Goal: Task Accomplishment & Management: Use online tool/utility

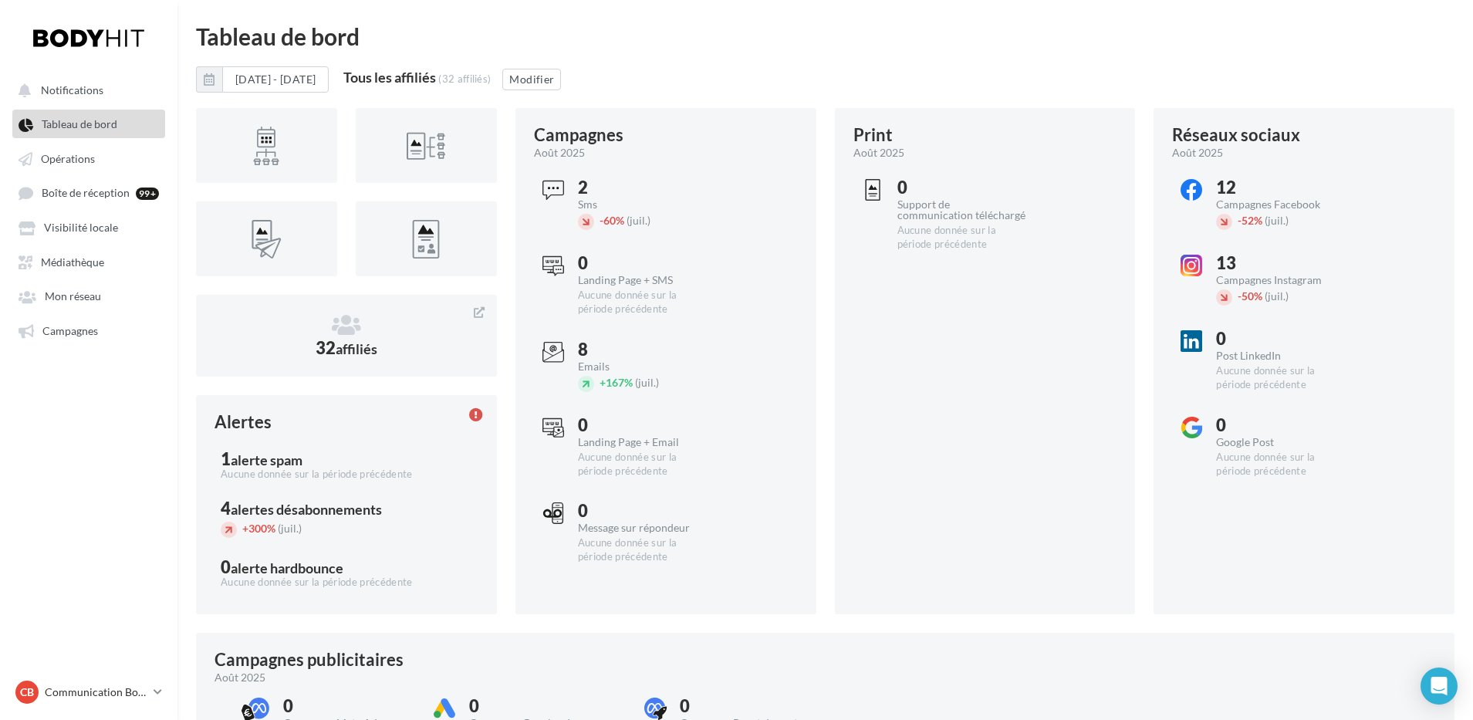
click at [60, 133] on link "Tableau de bord" at bounding box center [88, 124] width 159 height 28
click at [60, 161] on span "Opérations" at bounding box center [68, 158] width 54 height 13
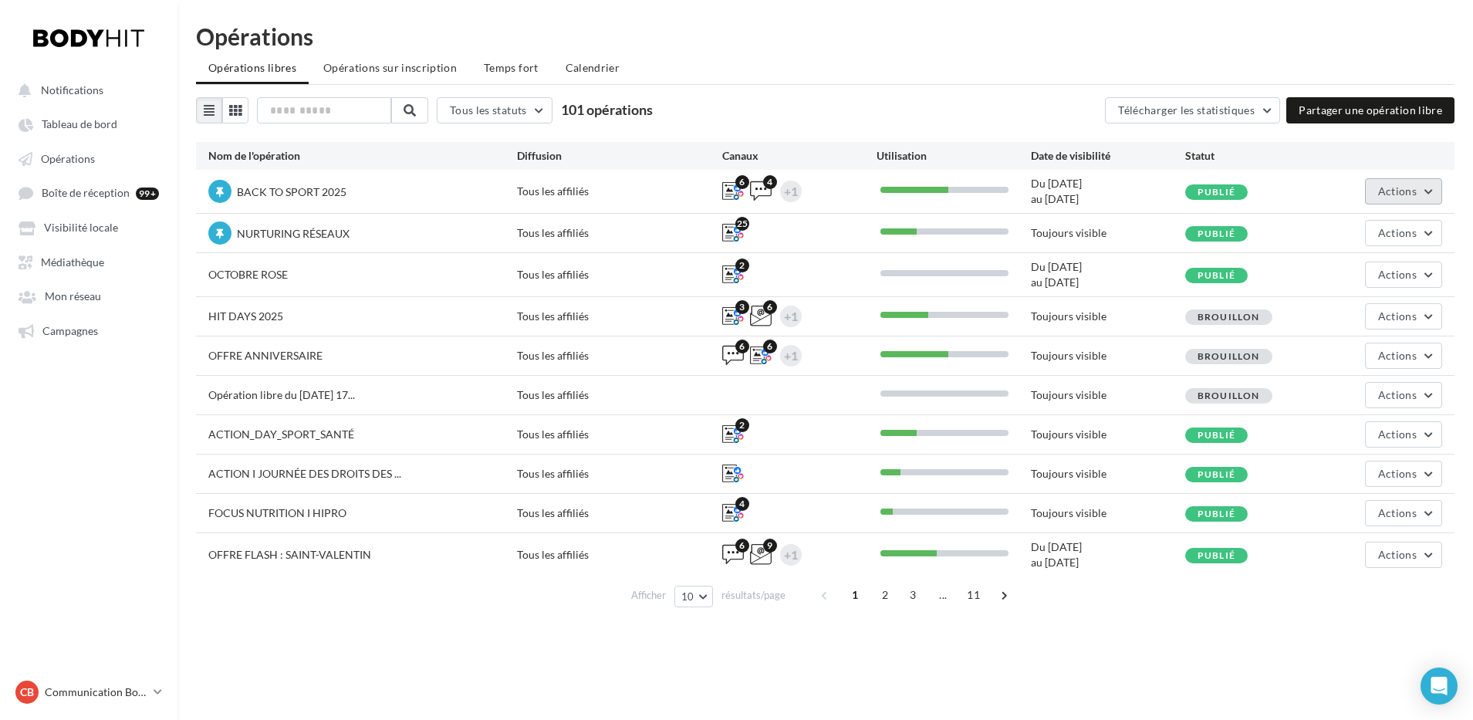
click at [1376, 188] on button "Actions" at bounding box center [1403, 191] width 77 height 26
click at [1314, 223] on button "Editer" at bounding box center [1361, 228] width 164 height 40
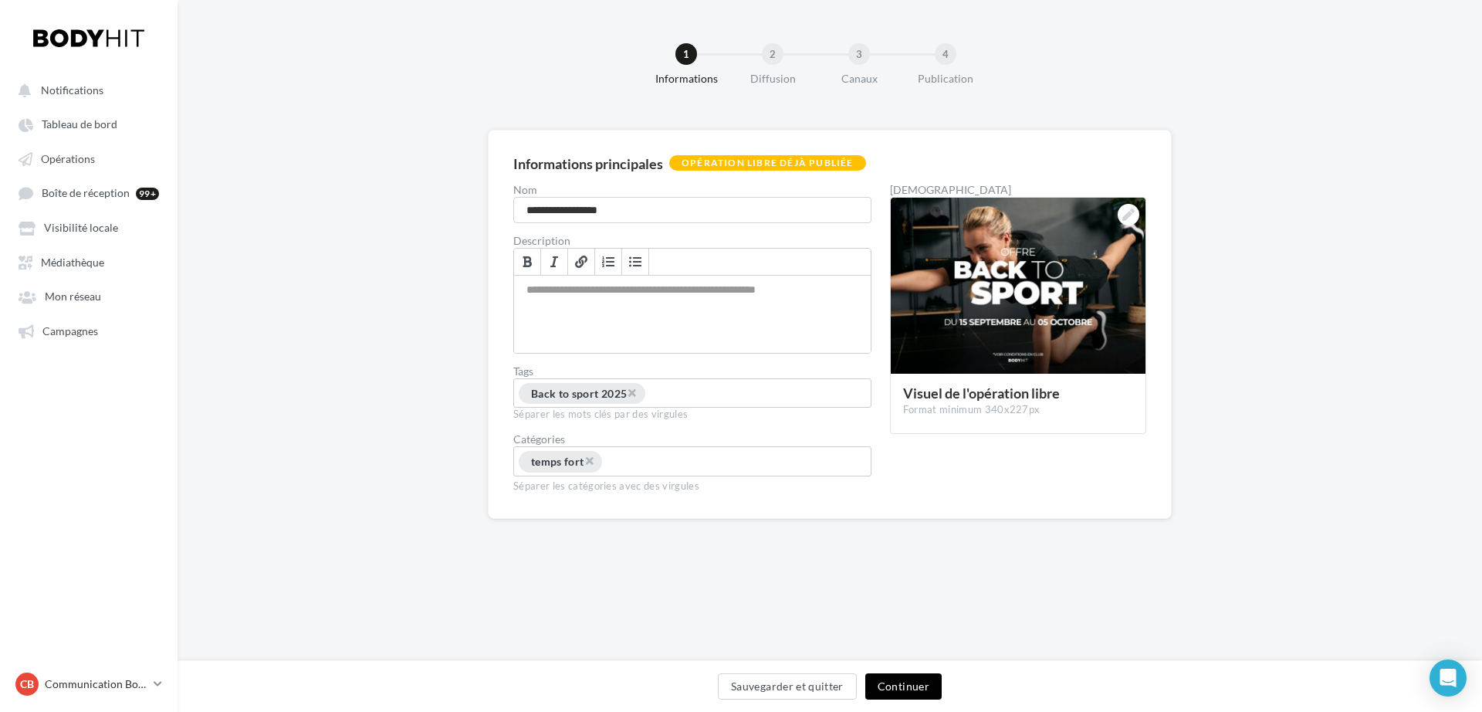
click at [916, 695] on button "Continuer" at bounding box center [903, 686] width 76 height 26
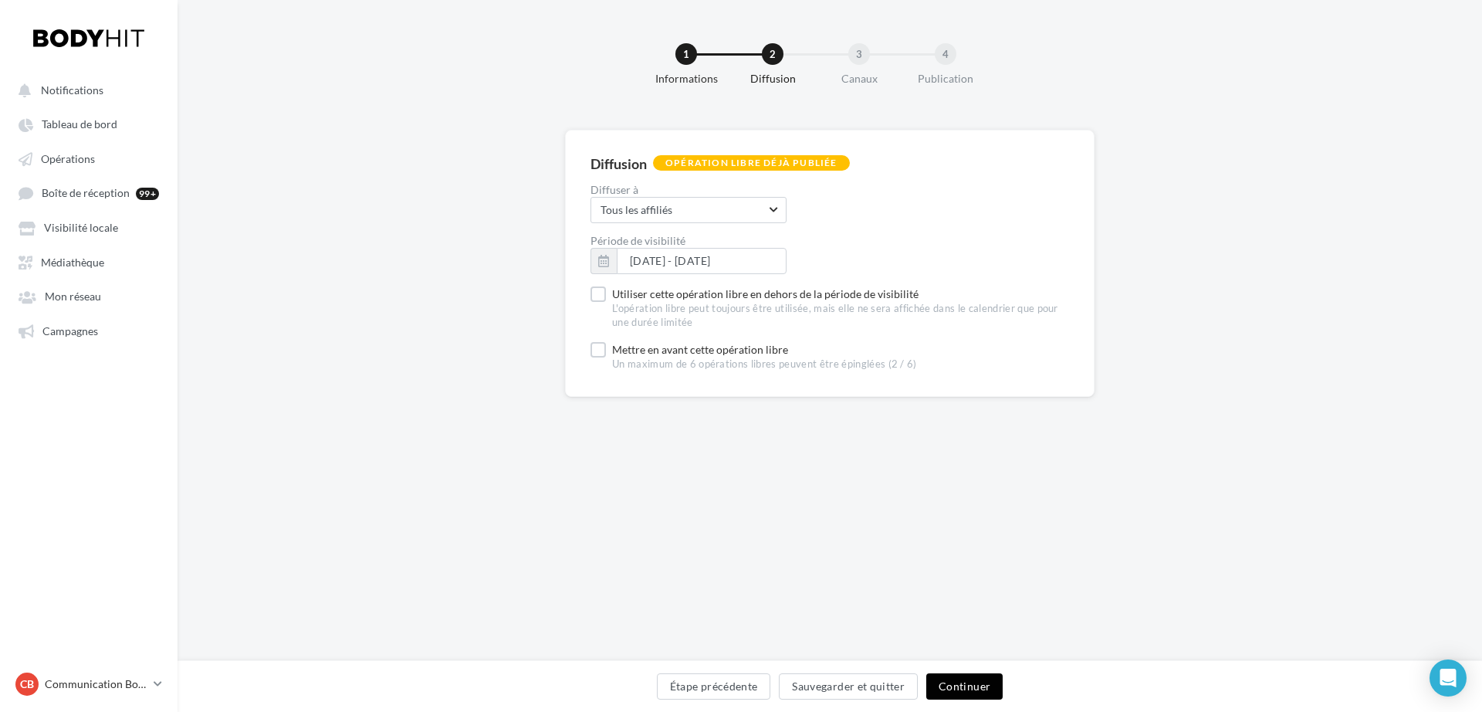
click at [967, 681] on button "Continuer" at bounding box center [964, 686] width 76 height 26
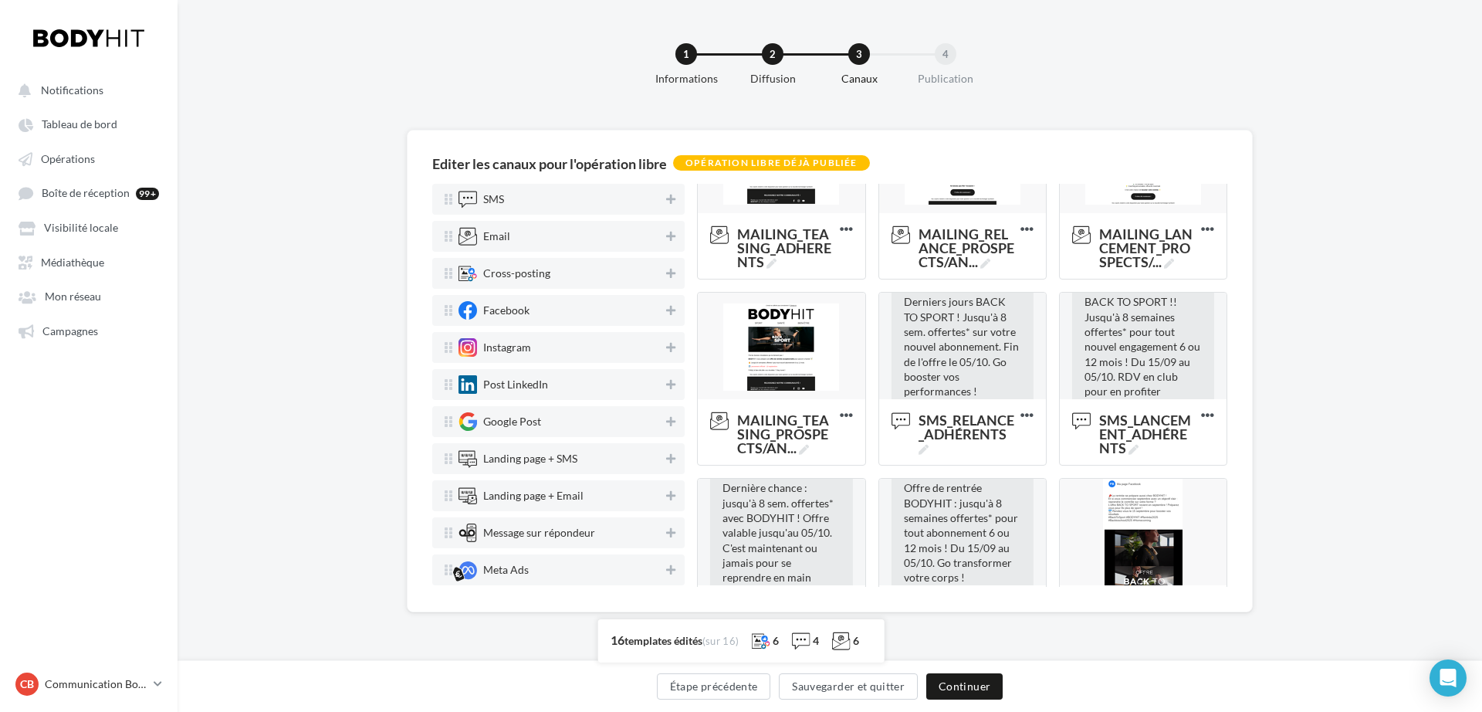
scroll to position [289, 0]
